Goal: Task Accomplishment & Management: Use online tool/utility

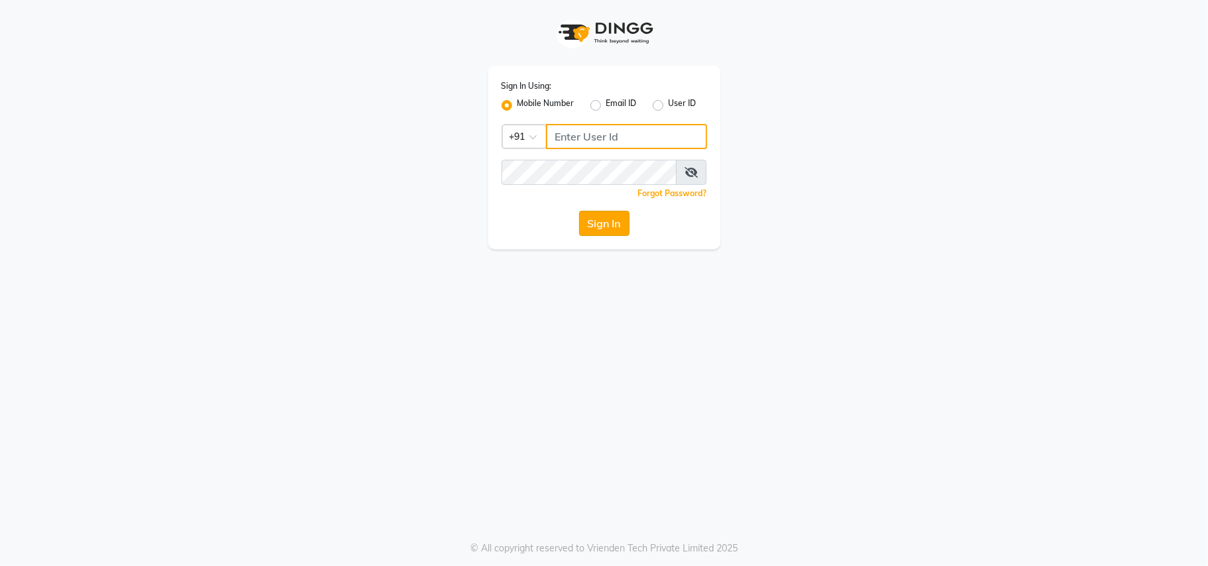
type input "8956731801"
click at [598, 220] on button "Sign In" at bounding box center [604, 223] width 50 height 25
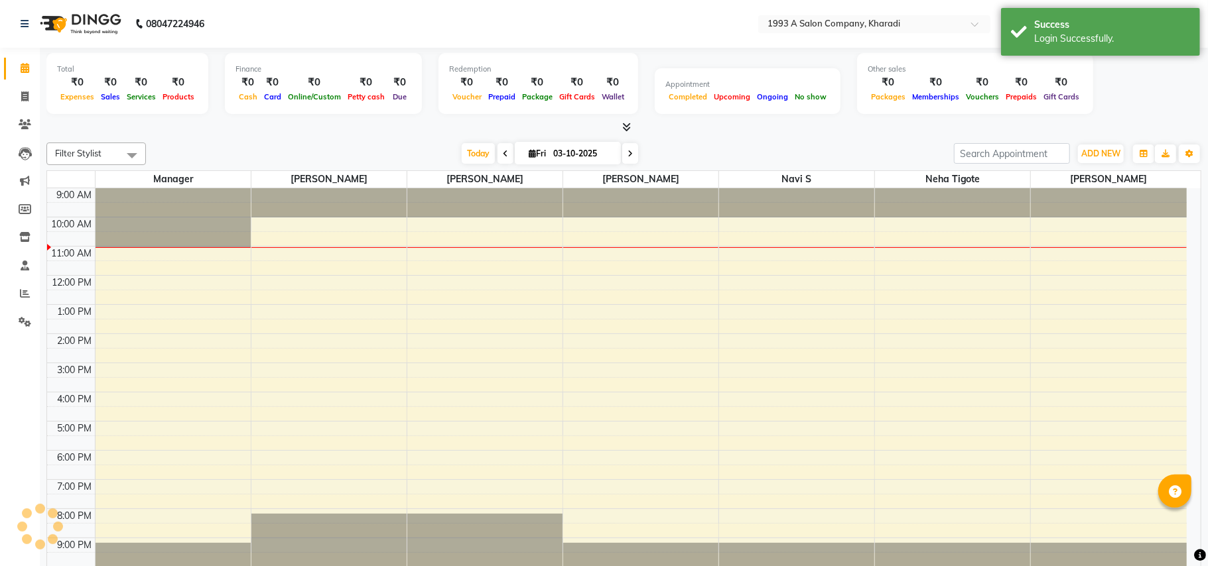
select select "en"
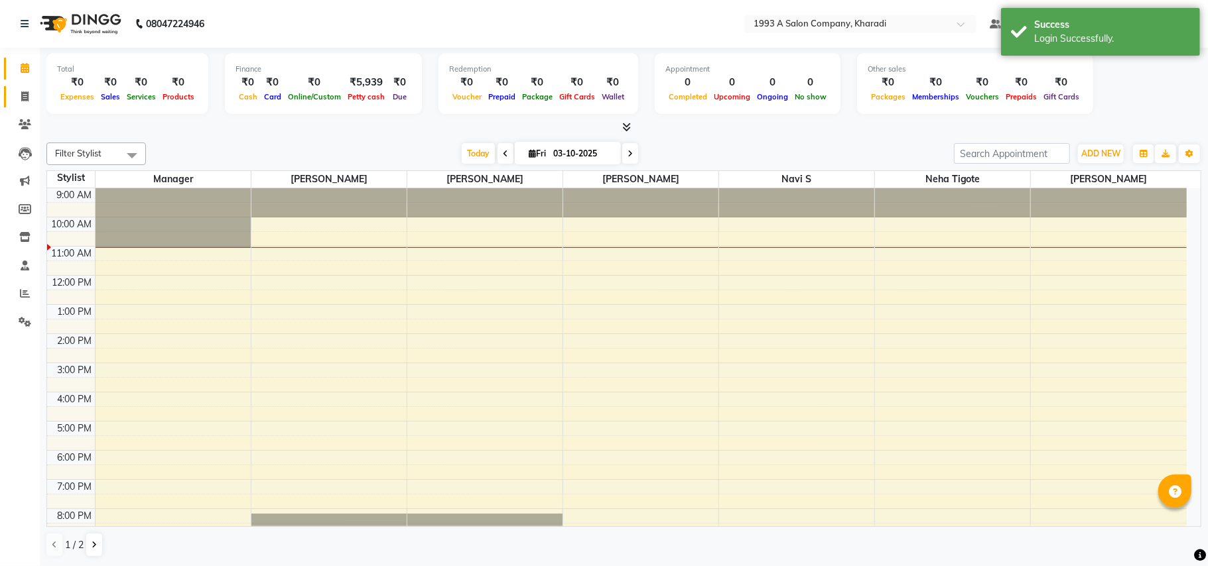
click at [27, 94] on icon at bounding box center [24, 97] width 7 height 10
select select "service"
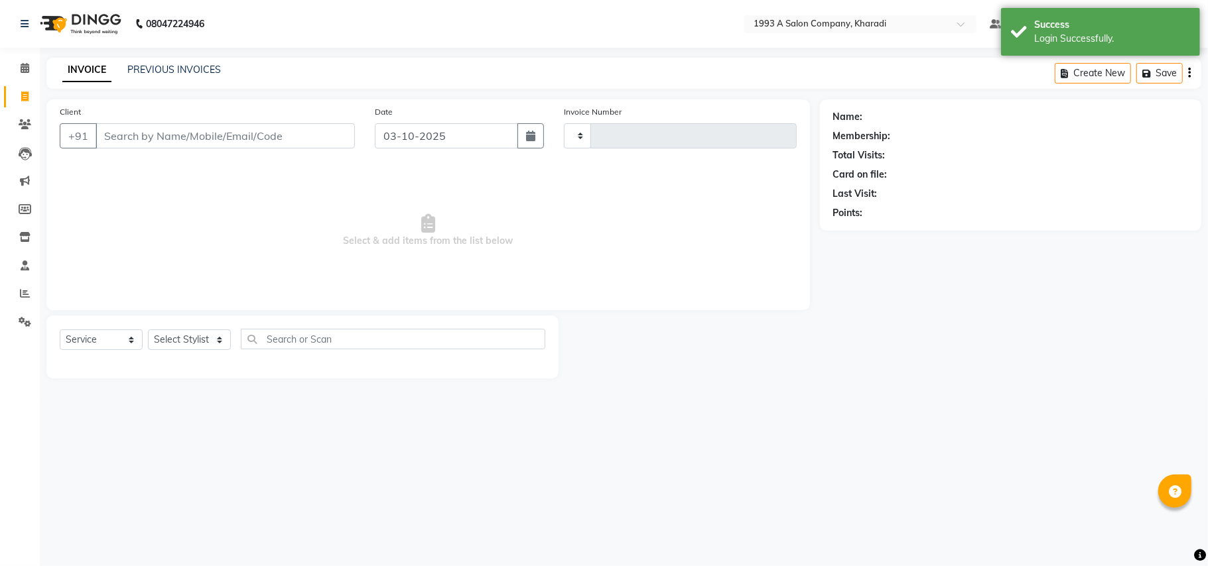
type input "2112"
select select "651"
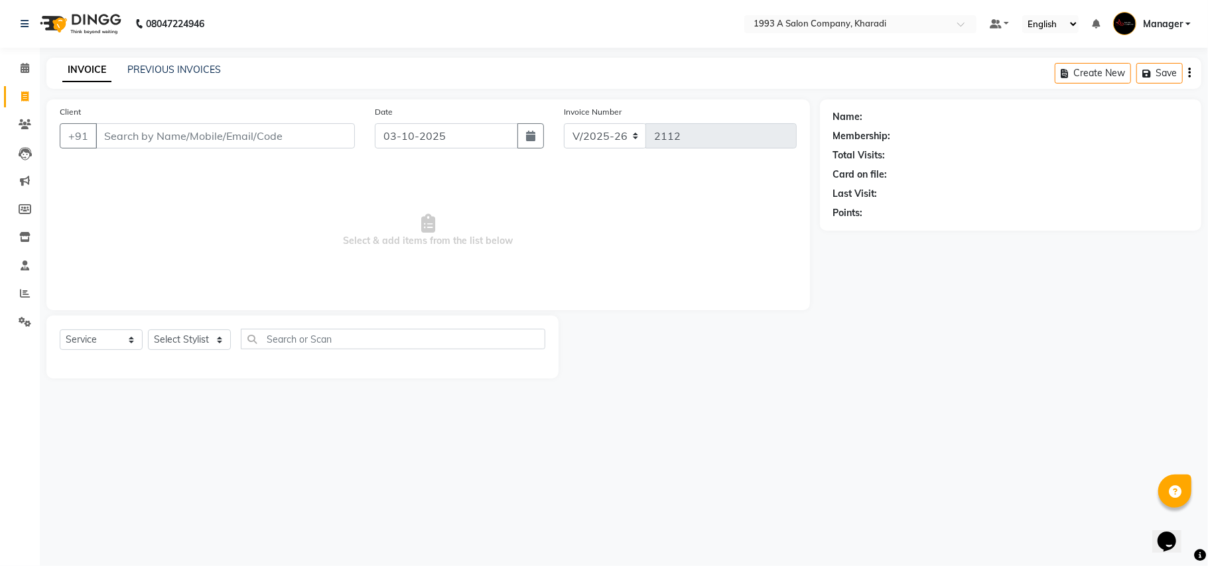
select select "13350"
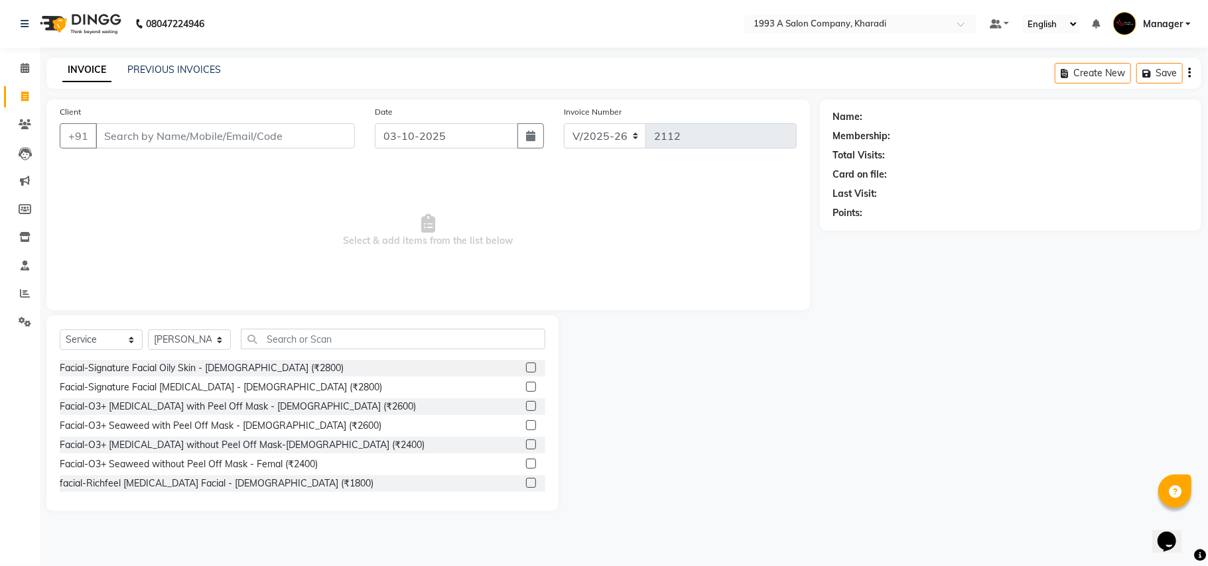
click at [107, 139] on input "Client" at bounding box center [225, 135] width 259 height 25
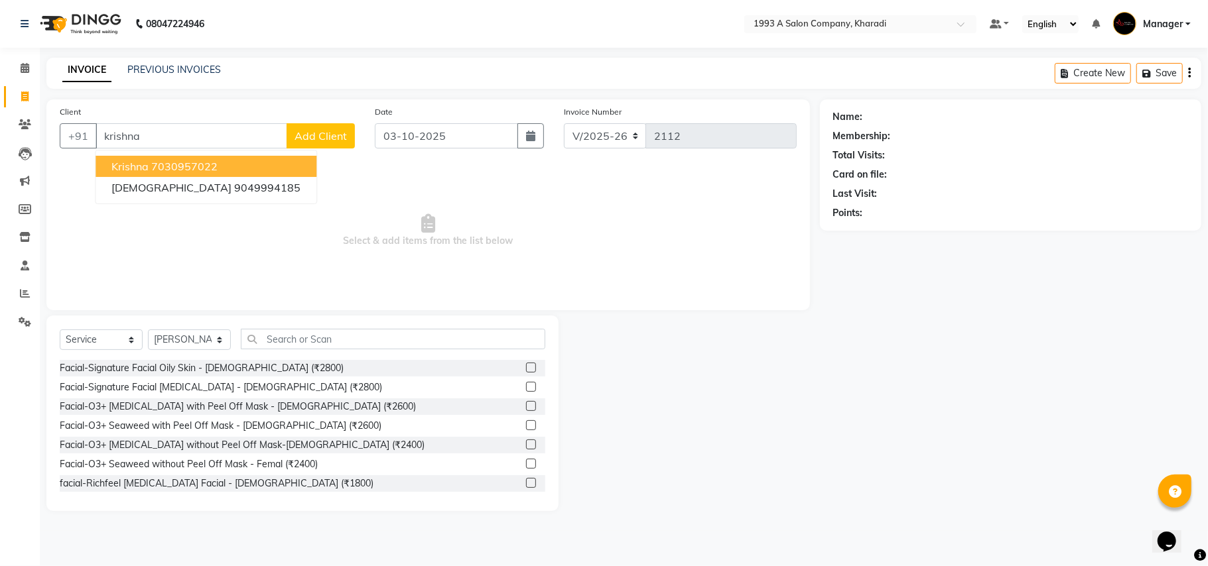
click at [634, 497] on div at bounding box center [689, 414] width 261 height 196
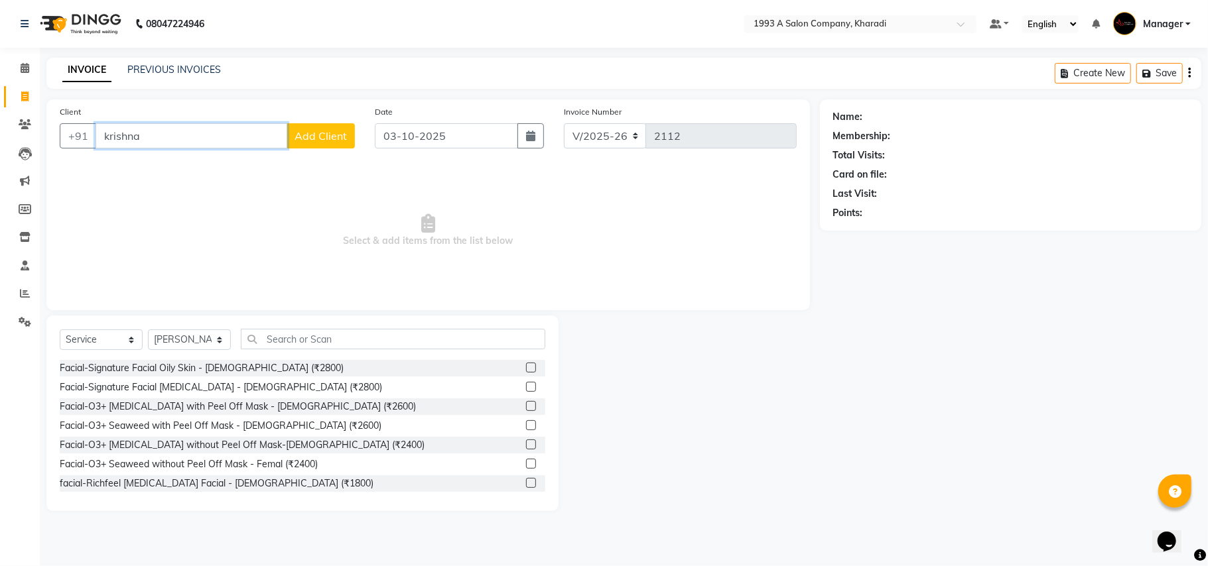
click at [147, 134] on input "krishna" at bounding box center [192, 135] width 192 height 25
type input "k"
